Goal: Task Accomplishment & Management: Use online tool/utility

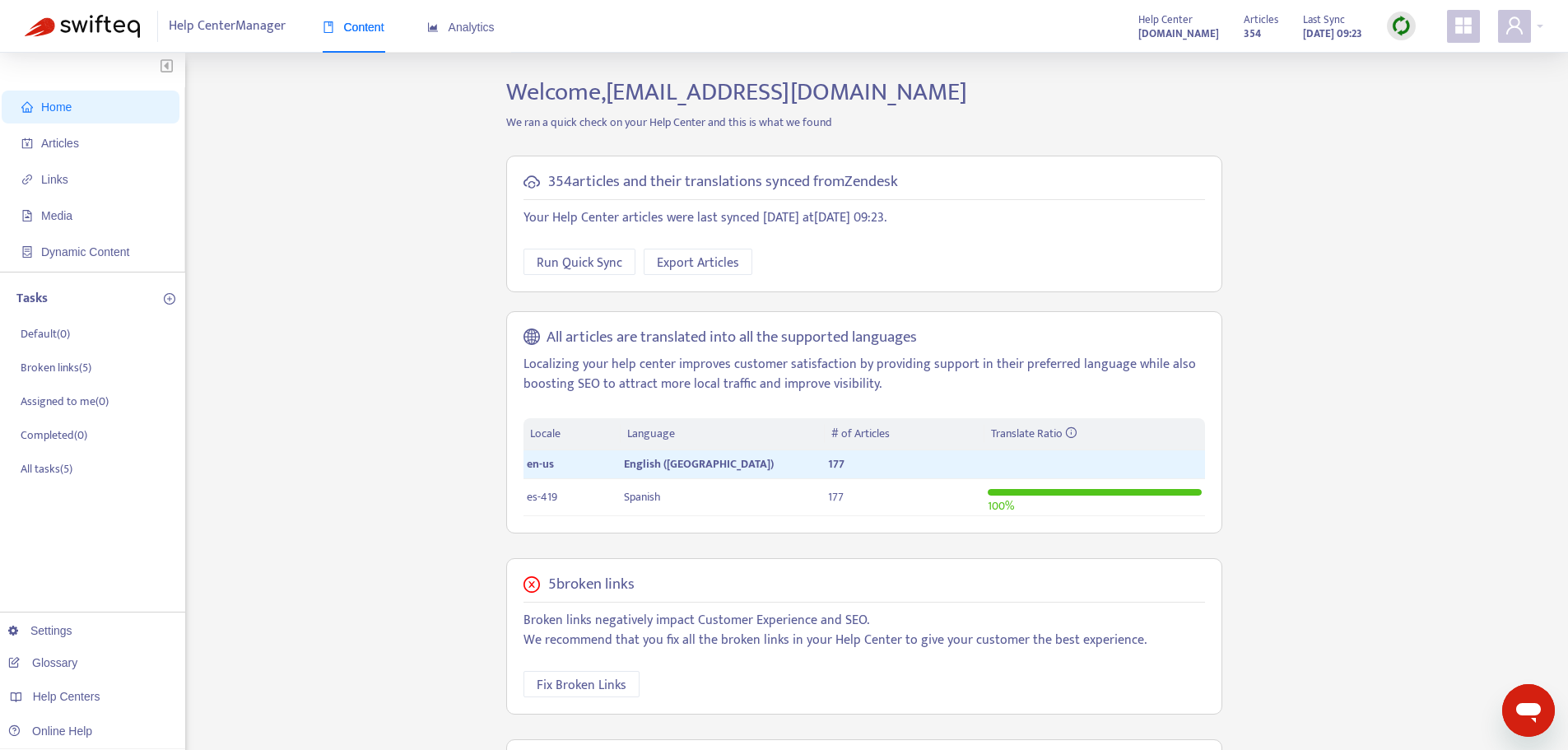
click at [1402, 38] on div at bounding box center [1401, 25] width 29 height 29
click at [1422, 61] on link "Quick Sync" at bounding box center [1435, 60] width 70 height 19
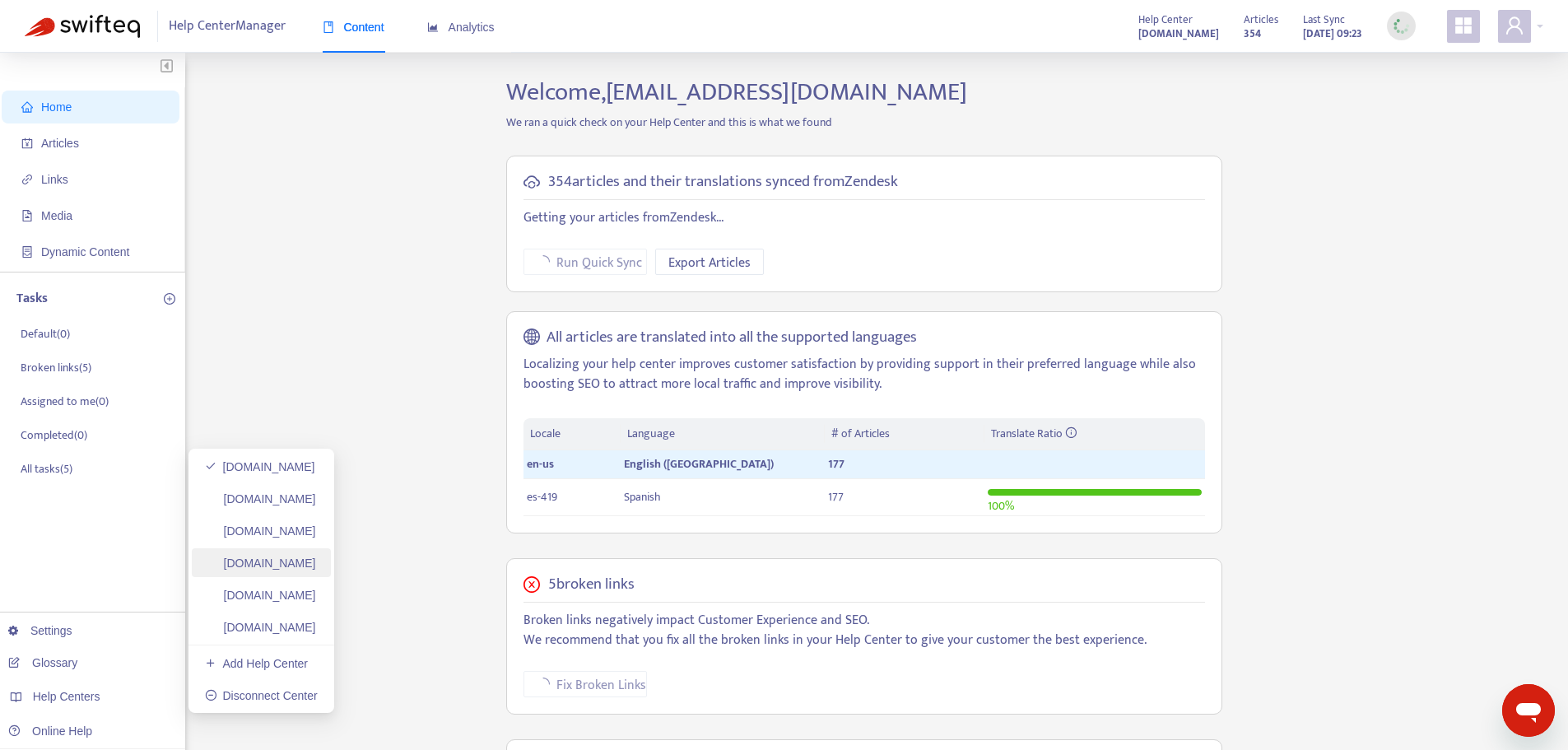
click at [304, 569] on link "[DOMAIN_NAME]" at bounding box center [260, 562] width 111 height 13
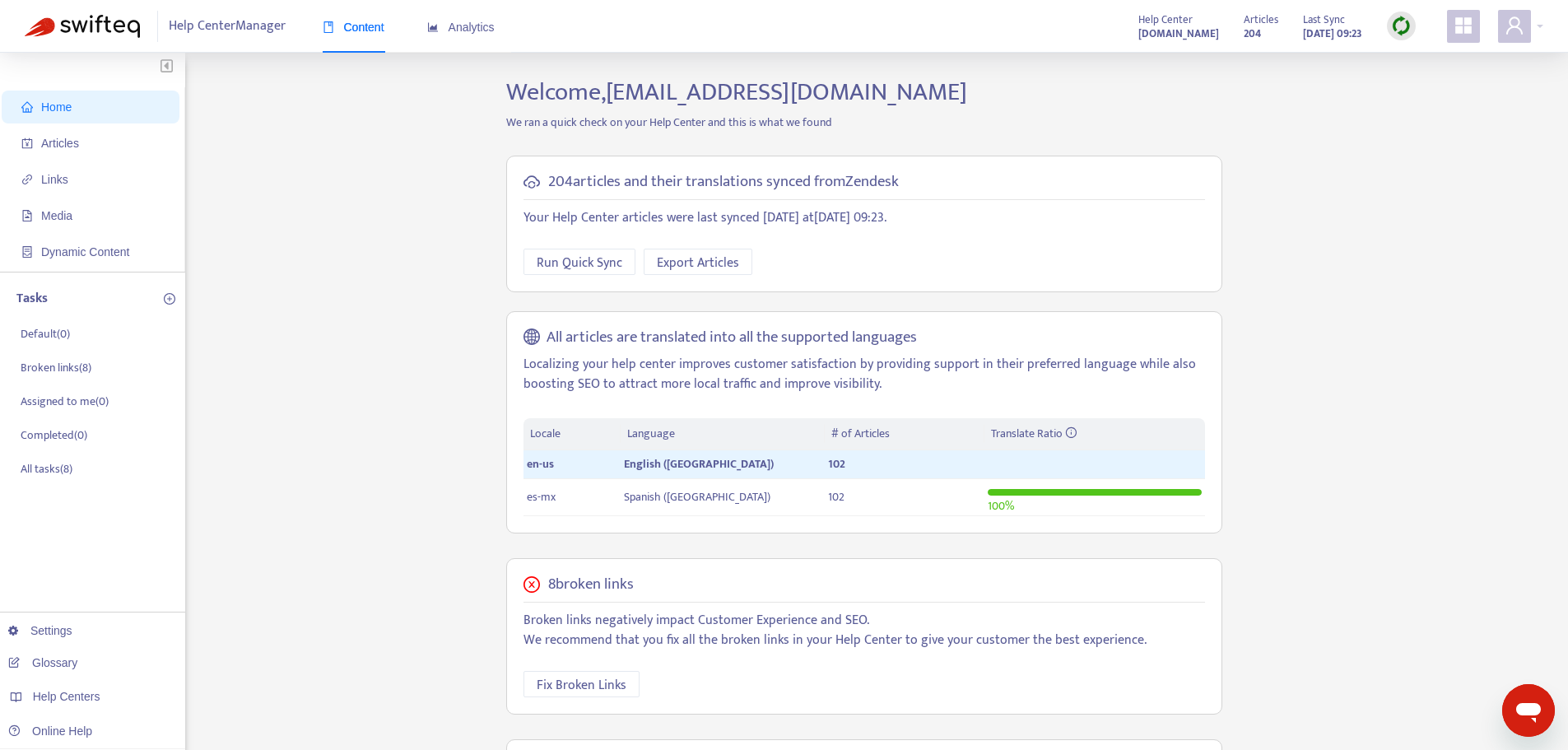
click at [1398, 30] on img at bounding box center [1401, 25] width 20 height 20
click at [1428, 55] on link "Quick Sync" at bounding box center [1435, 60] width 70 height 19
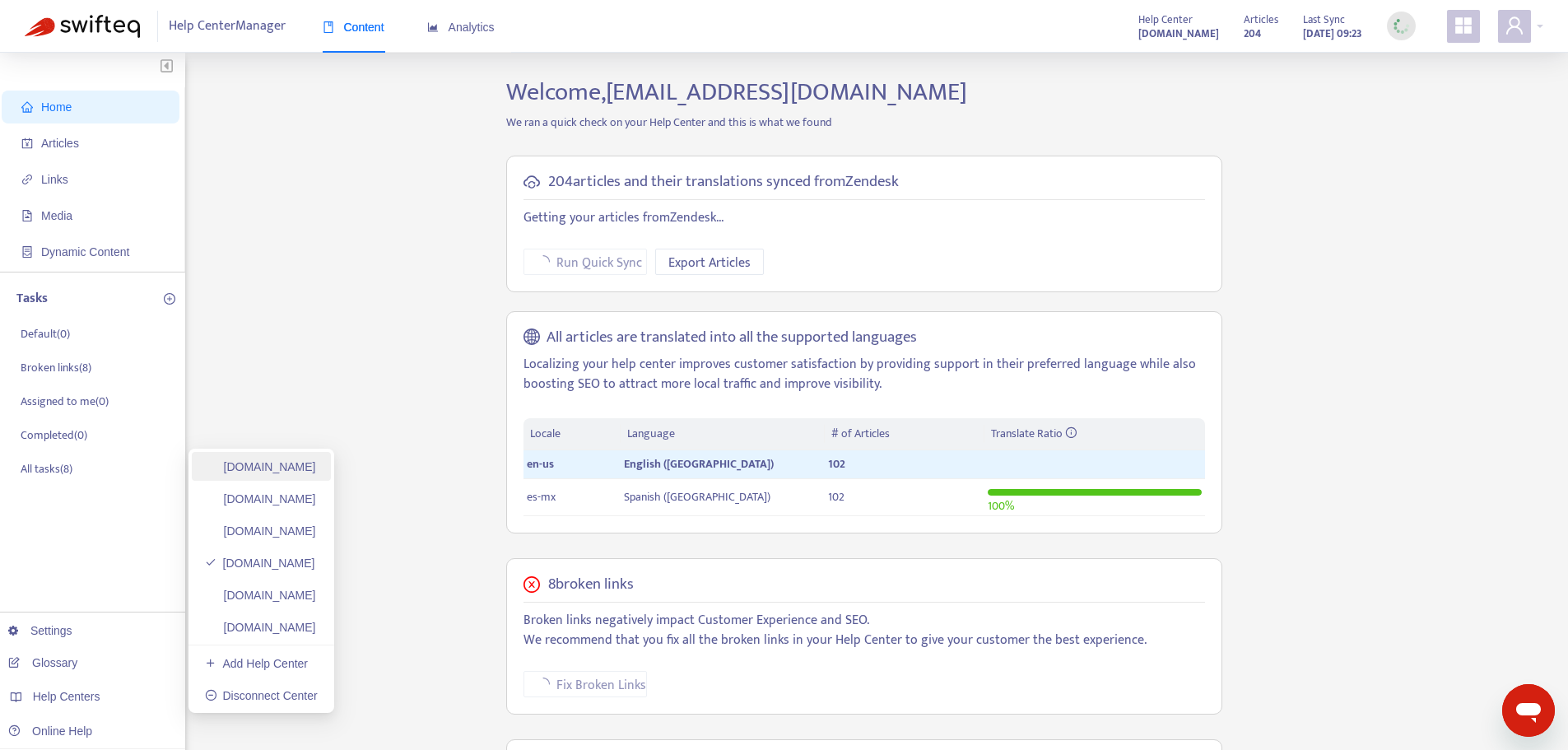
click at [316, 474] on link "[DOMAIN_NAME]" at bounding box center [260, 467] width 111 height 13
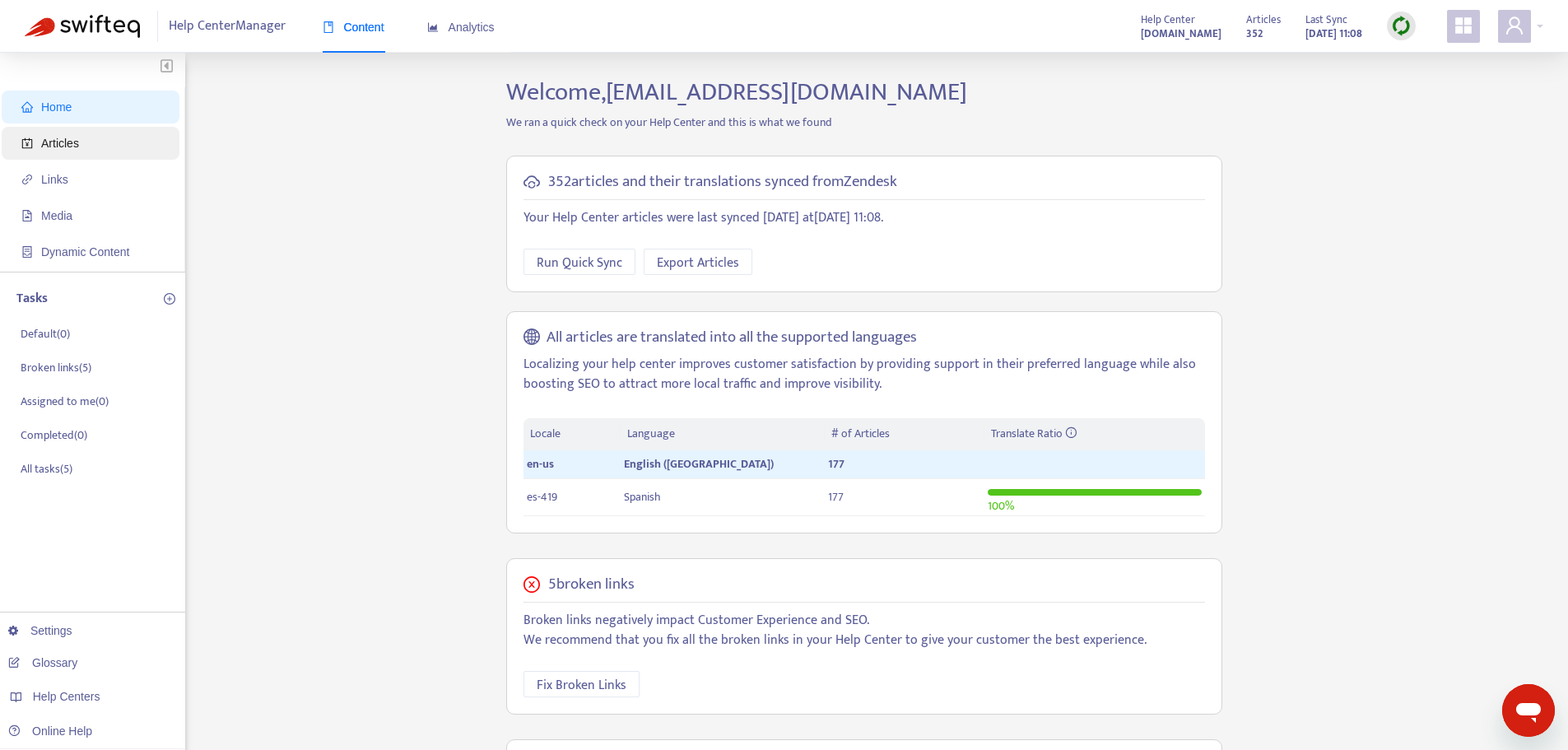
click at [40, 131] on span "Articles" at bounding box center [93, 144] width 145 height 33
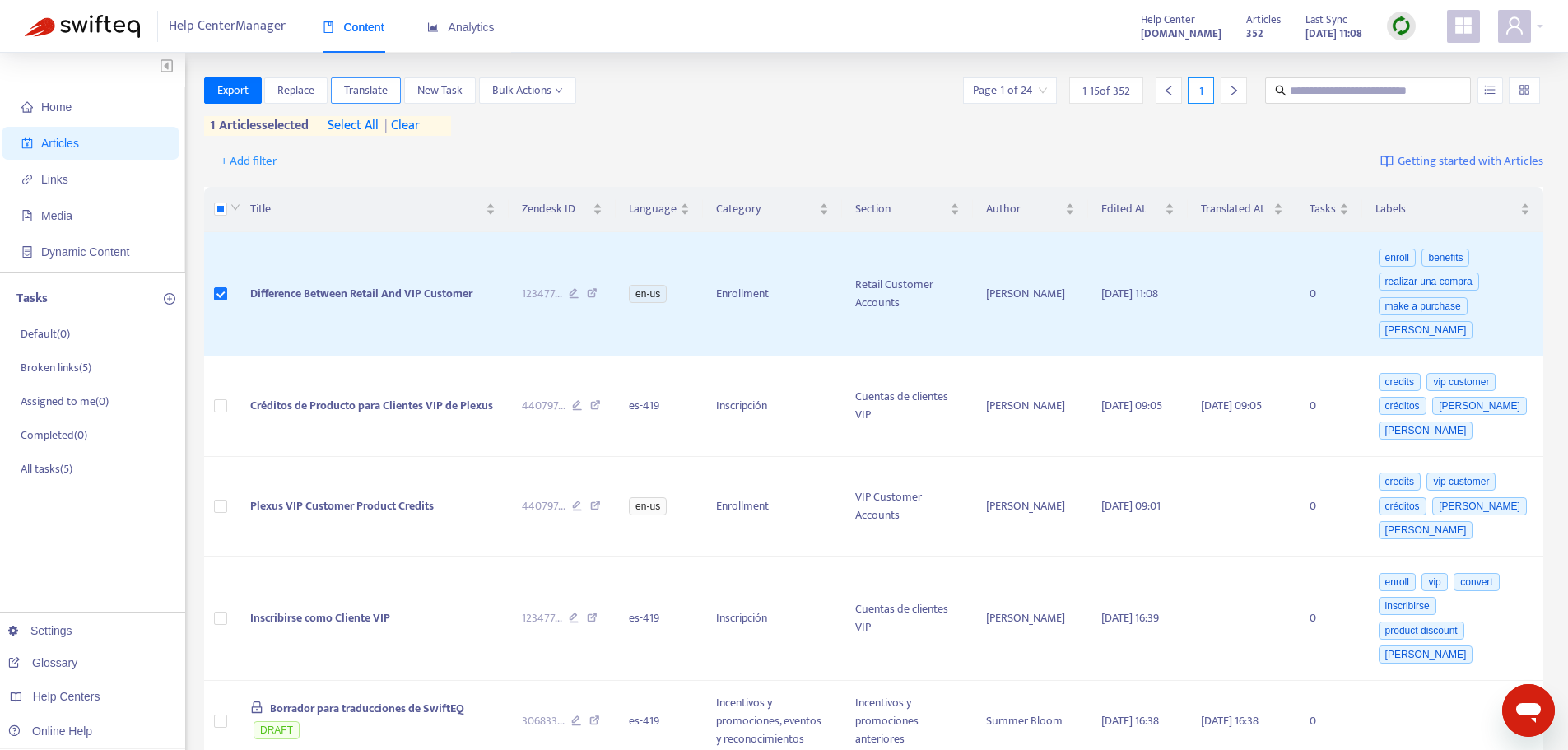
click at [362, 82] on span "Translate" at bounding box center [366, 90] width 44 height 18
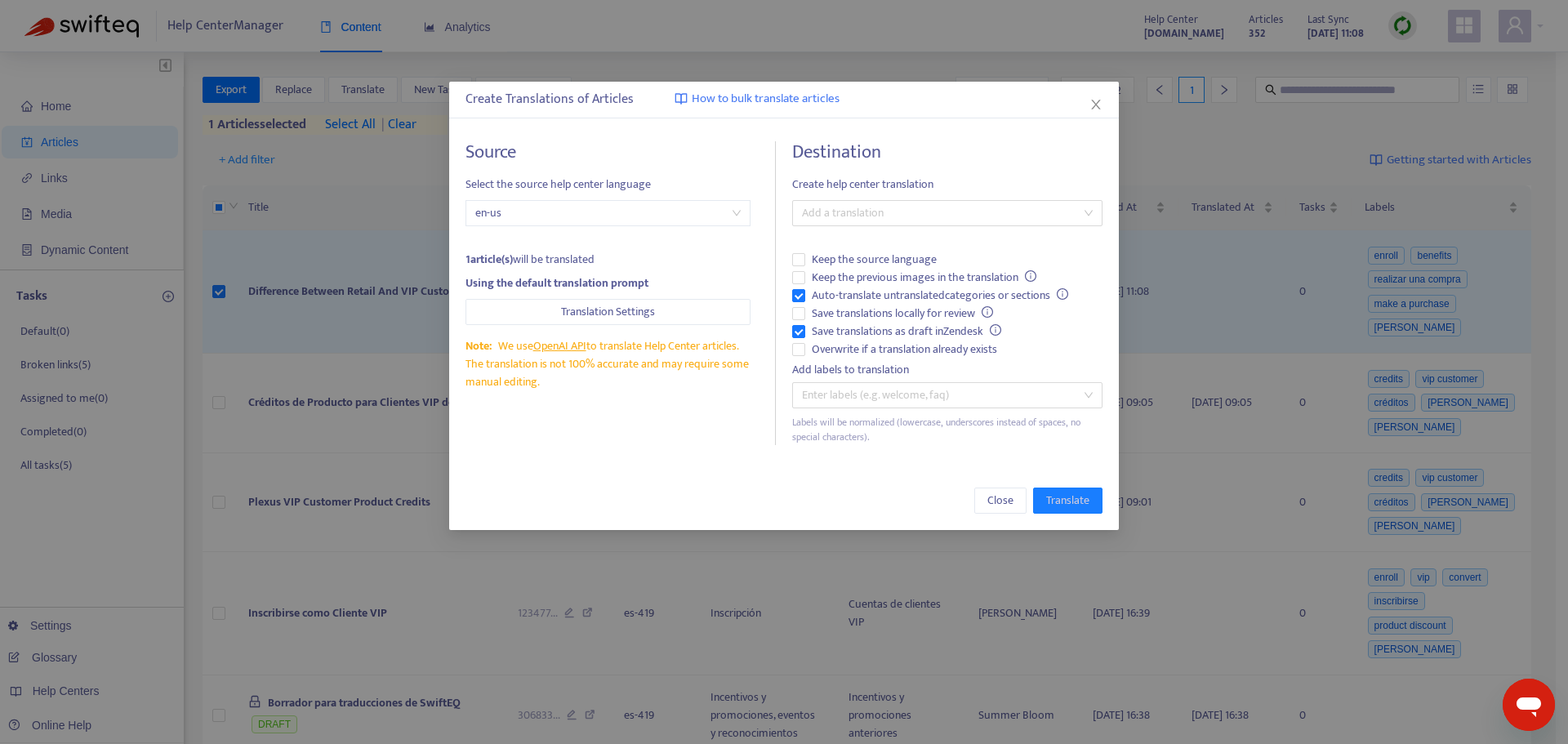
click at [857, 364] on div "Add labels to translation" at bounding box center [947, 370] width 311 height 18
click at [856, 348] on span "Overwrite if a translation already exists" at bounding box center [904, 349] width 198 height 18
click at [850, 298] on span "Auto-translate untranslated categories or sections" at bounding box center [940, 295] width 270 height 18
click at [868, 212] on div at bounding box center [939, 213] width 285 height 20
click at [868, 273] on div "Spanish ( es-419 )" at bounding box center [947, 271] width 285 height 18
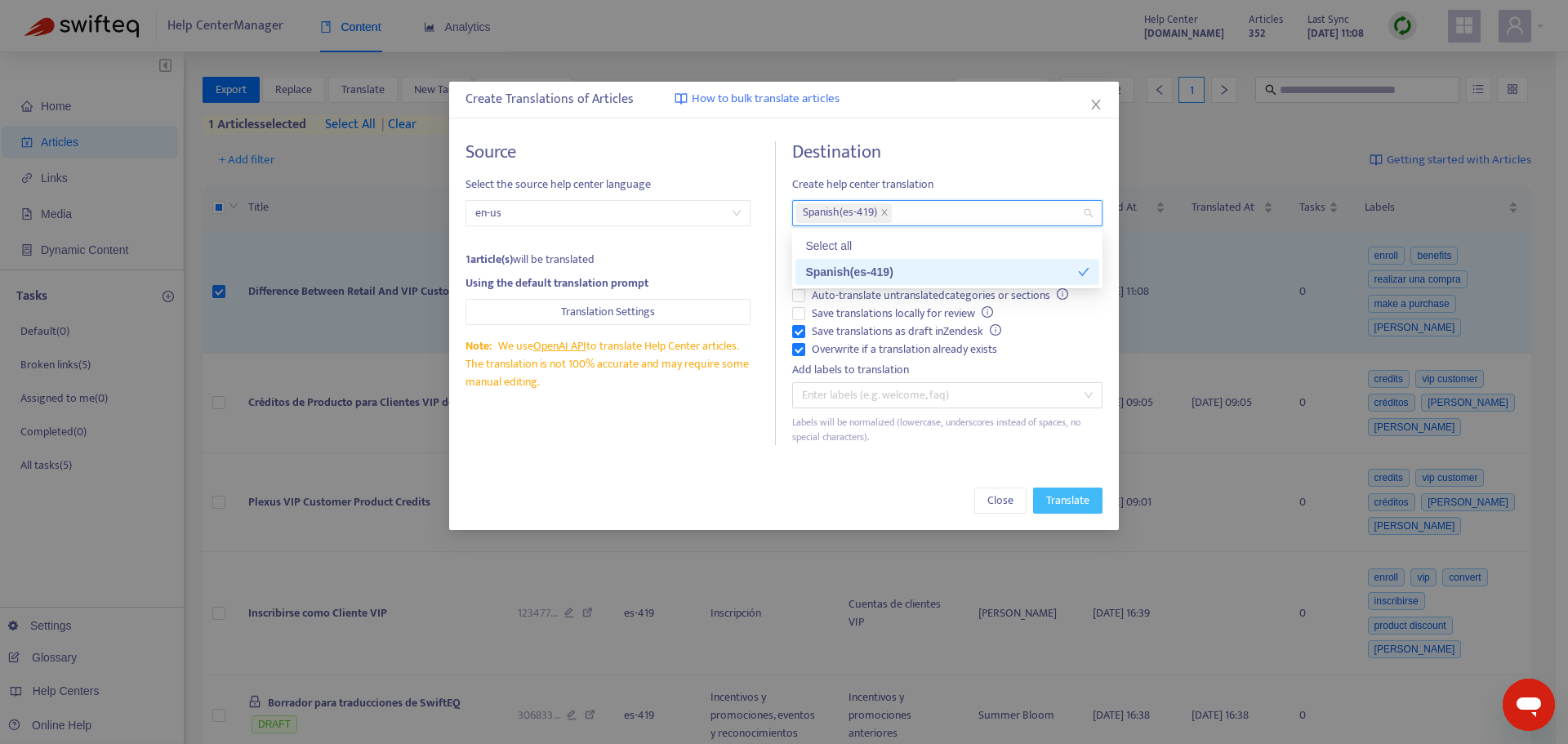
click at [1061, 501] on span "Translate" at bounding box center [1068, 500] width 44 height 18
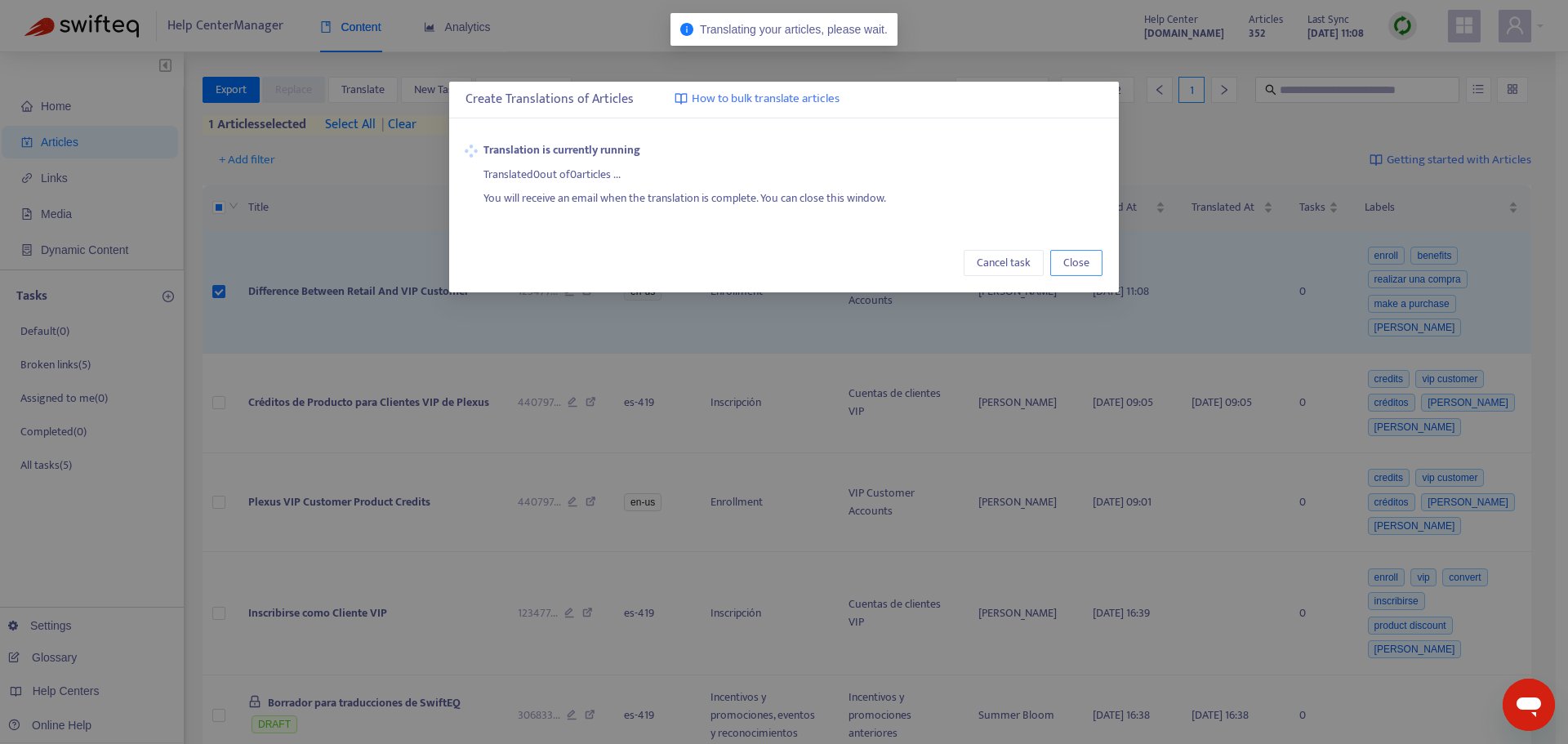
click at [1066, 263] on span "Close" at bounding box center [1076, 263] width 26 height 18
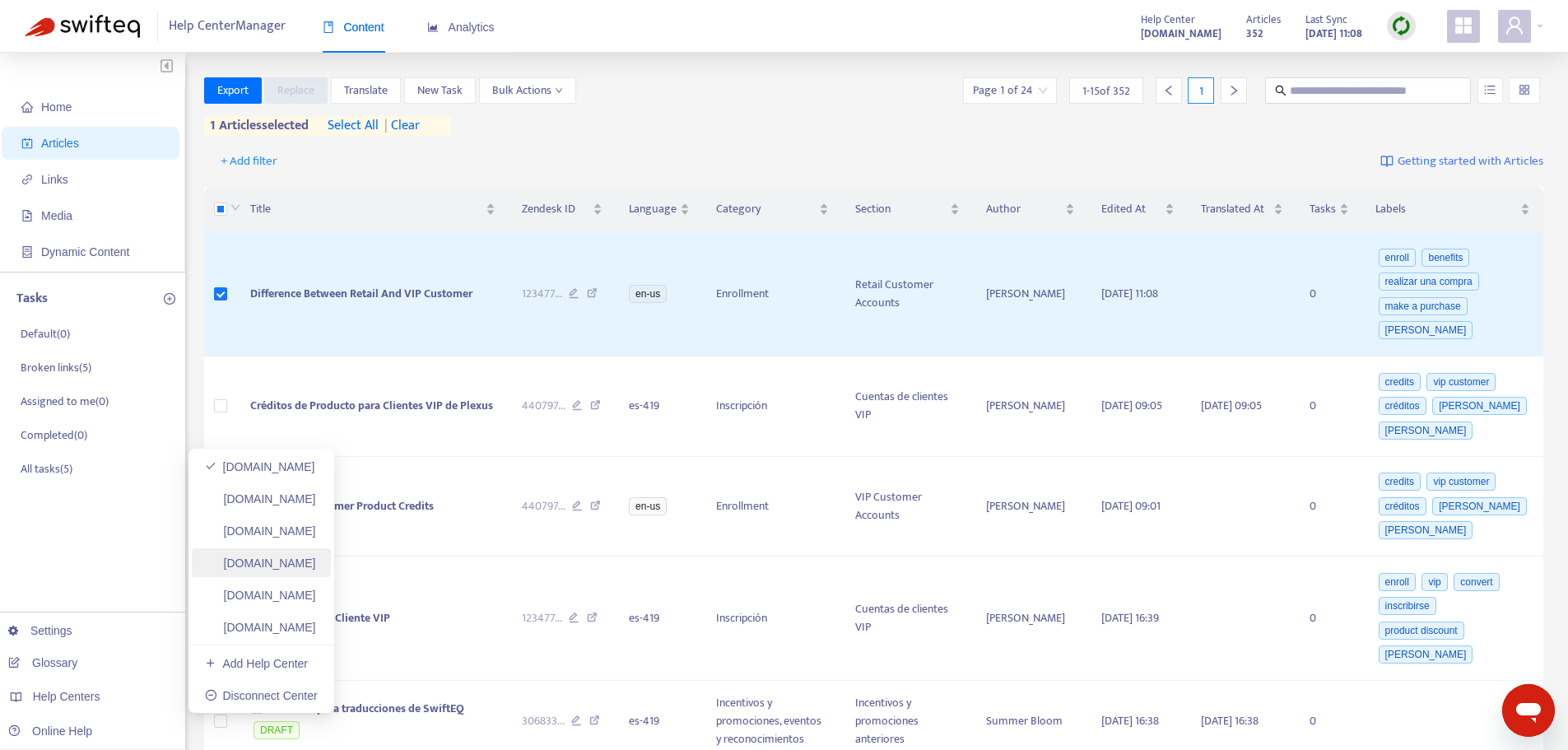
click at [316, 565] on link "[DOMAIN_NAME]" at bounding box center [260, 562] width 111 height 13
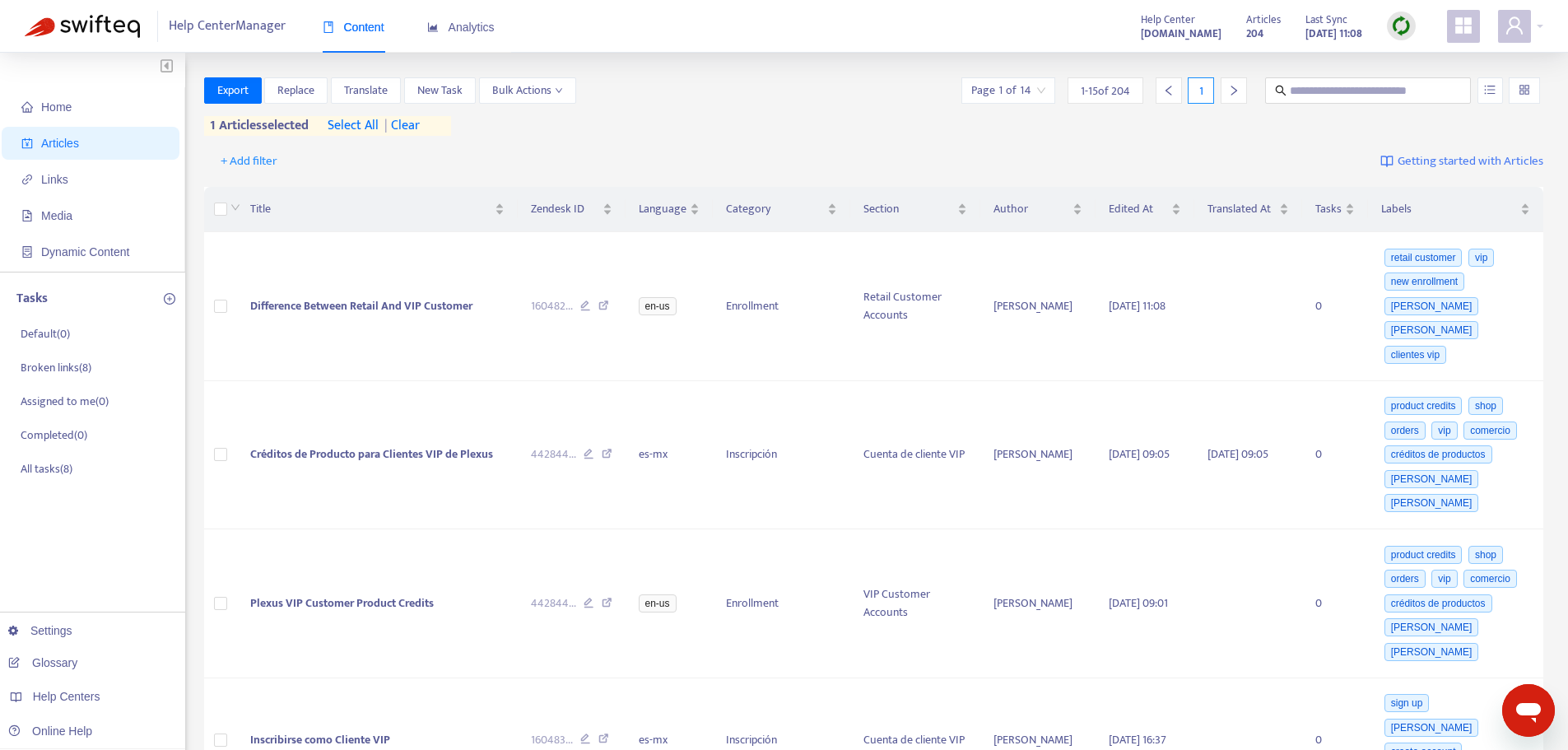
click at [411, 127] on span "| clear" at bounding box center [399, 125] width 41 height 20
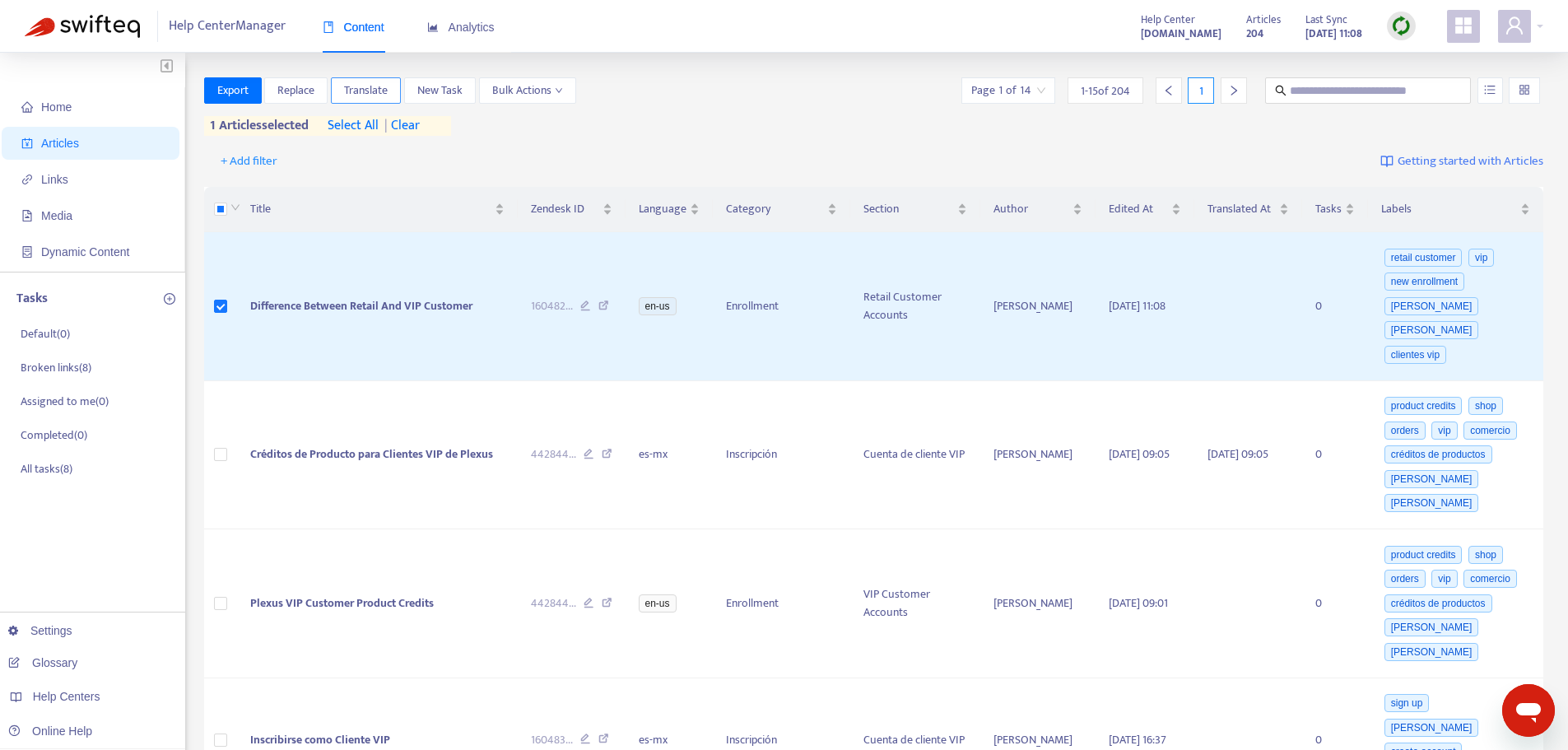
click at [381, 91] on span "Translate" at bounding box center [366, 90] width 44 height 18
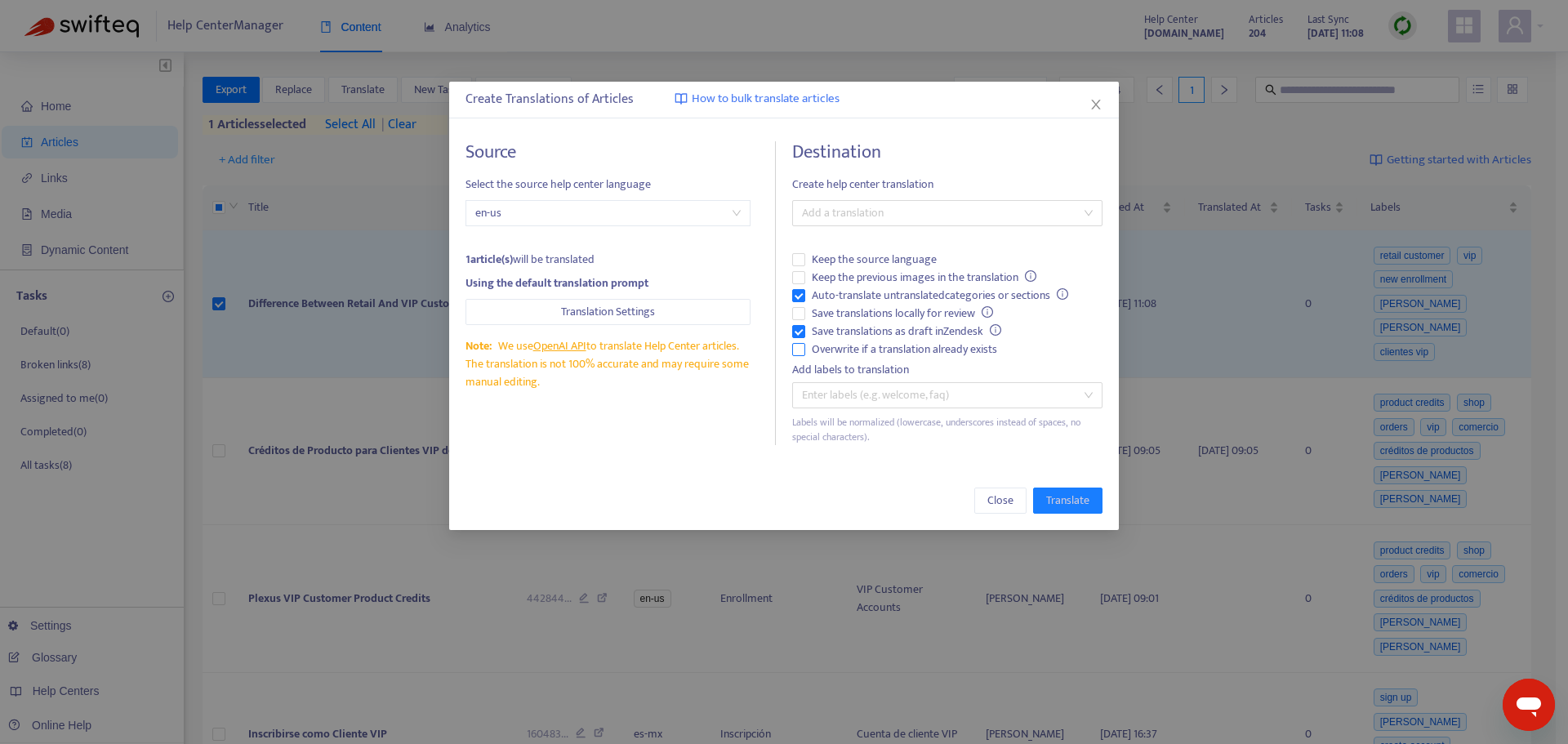
click at [845, 345] on span "Overwrite if a translation already exists" at bounding box center [904, 349] width 198 height 18
click at [848, 296] on span "Auto-translate untranslated categories or sections" at bounding box center [940, 295] width 270 height 18
click at [871, 214] on div at bounding box center [939, 213] width 285 height 20
click at [874, 267] on div "Spanish ([GEOGRAPHIC_DATA]) ( es-mx )" at bounding box center [947, 271] width 285 height 18
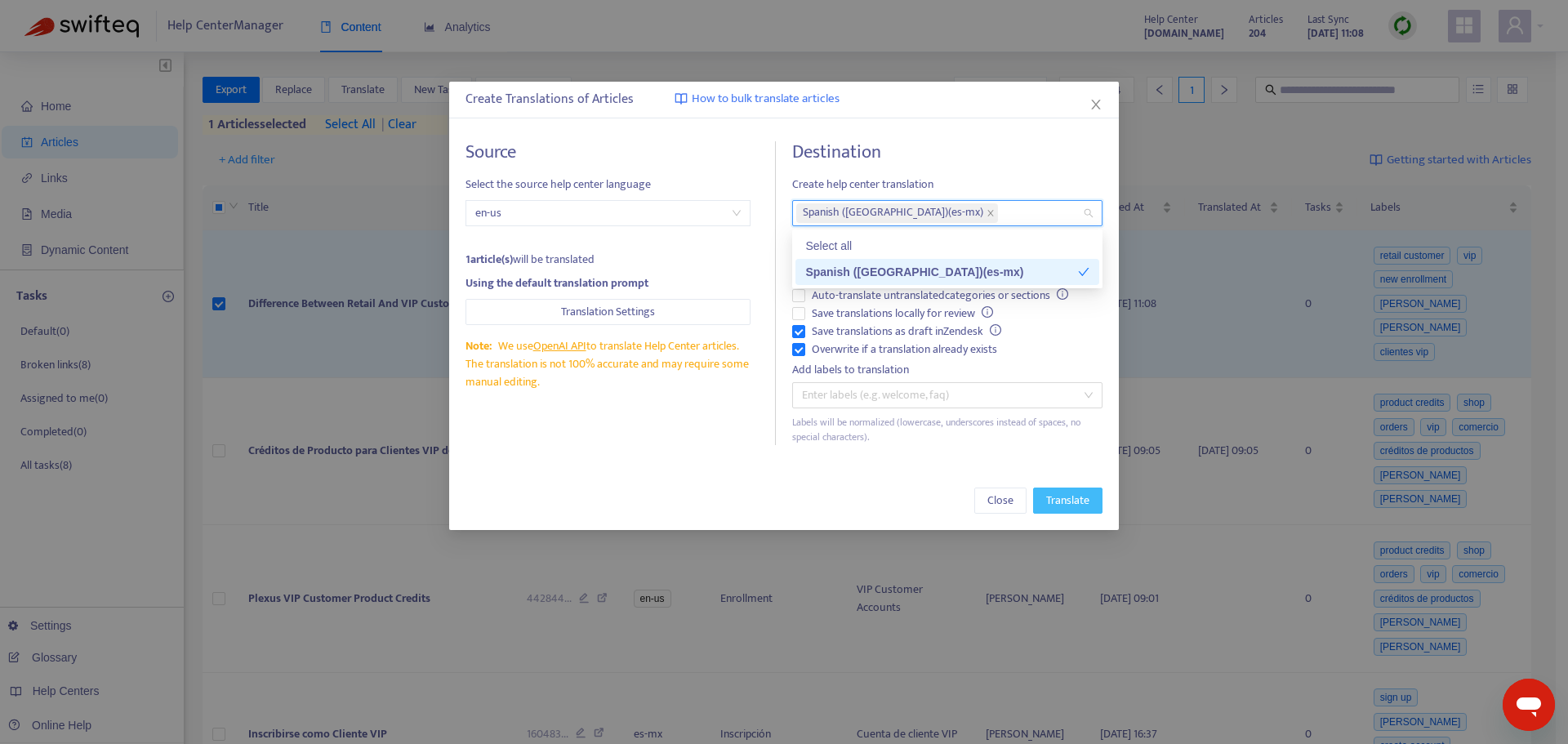
click at [1066, 495] on span "Translate" at bounding box center [1068, 500] width 44 height 18
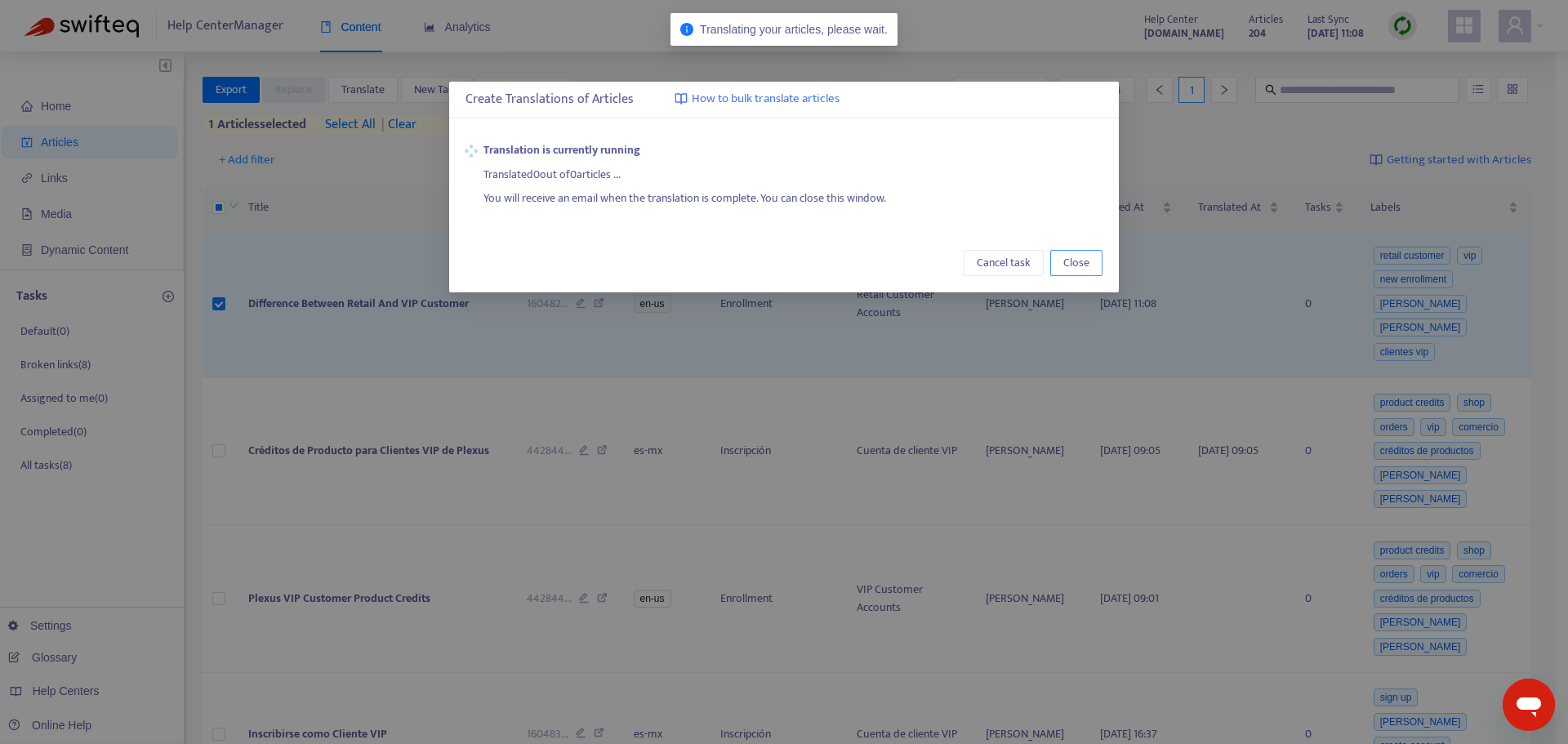
click at [1068, 260] on span "Close" at bounding box center [1076, 263] width 26 height 18
